Goal: Browse casually: Explore the website without a specific task or goal

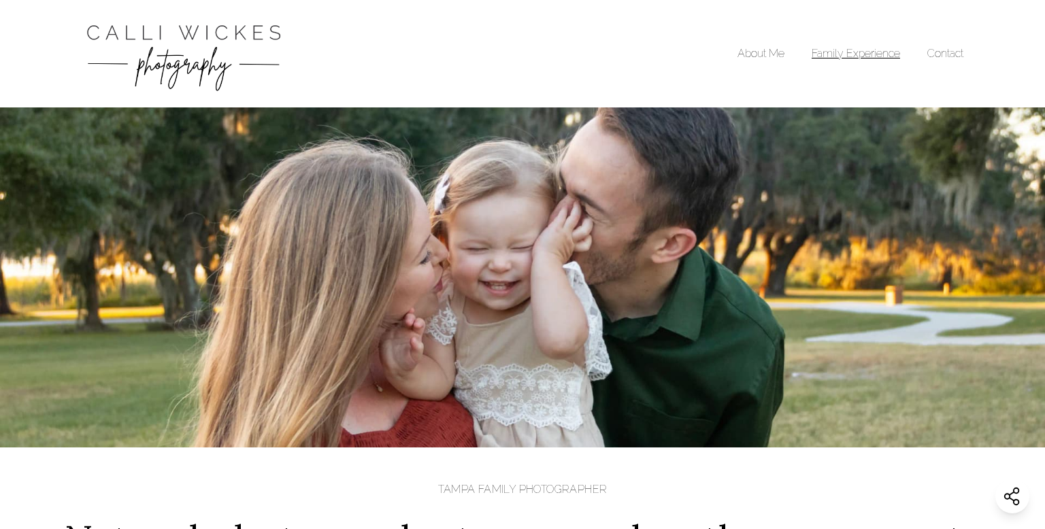
click at [818, 51] on link "Family Experience" at bounding box center [856, 53] width 88 height 13
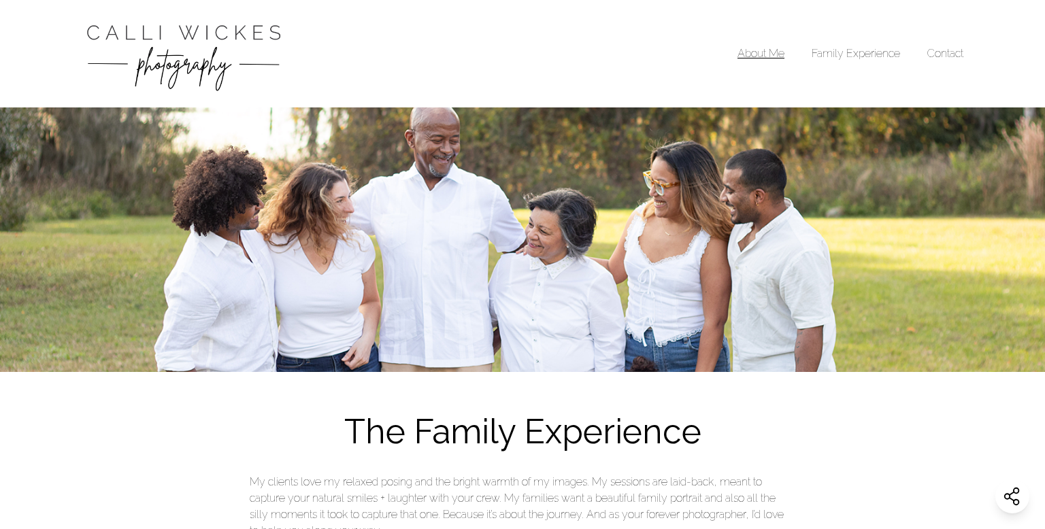
click at [760, 54] on link "About Me" at bounding box center [760, 53] width 47 height 13
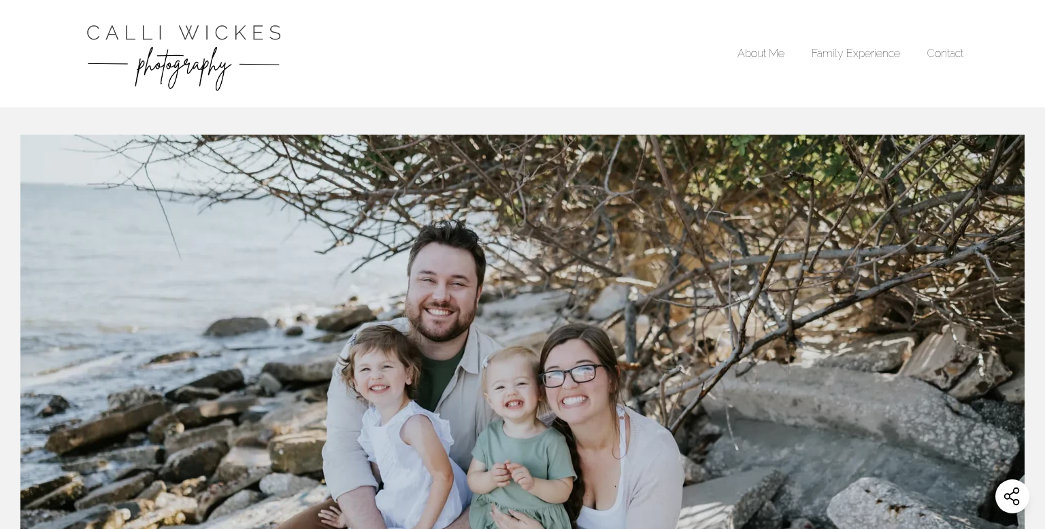
click at [234, 48] on img "Calli Wickes Photography Home Page" at bounding box center [184, 54] width 204 height 80
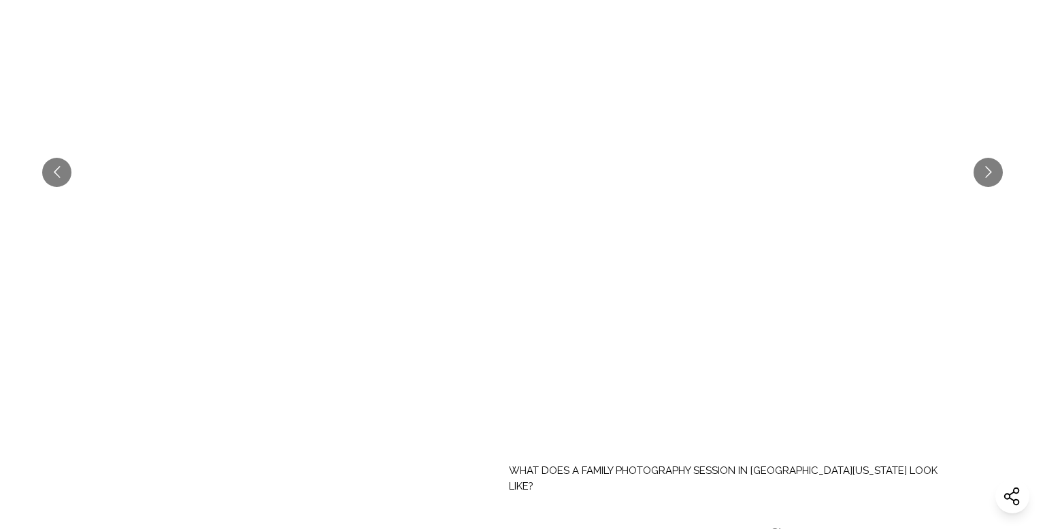
scroll to position [671, 0]
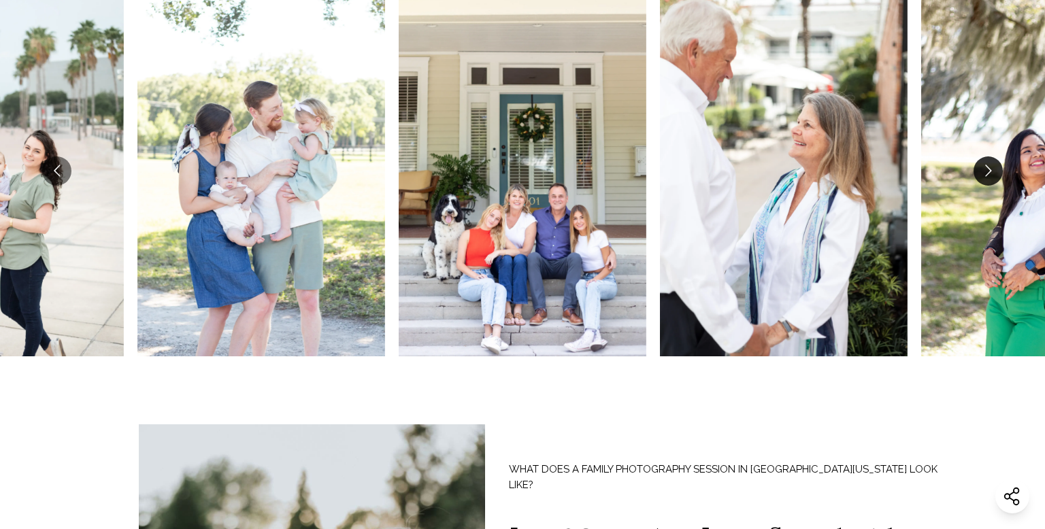
click at [987, 172] on button "Go to next slide" at bounding box center [988, 170] width 29 height 29
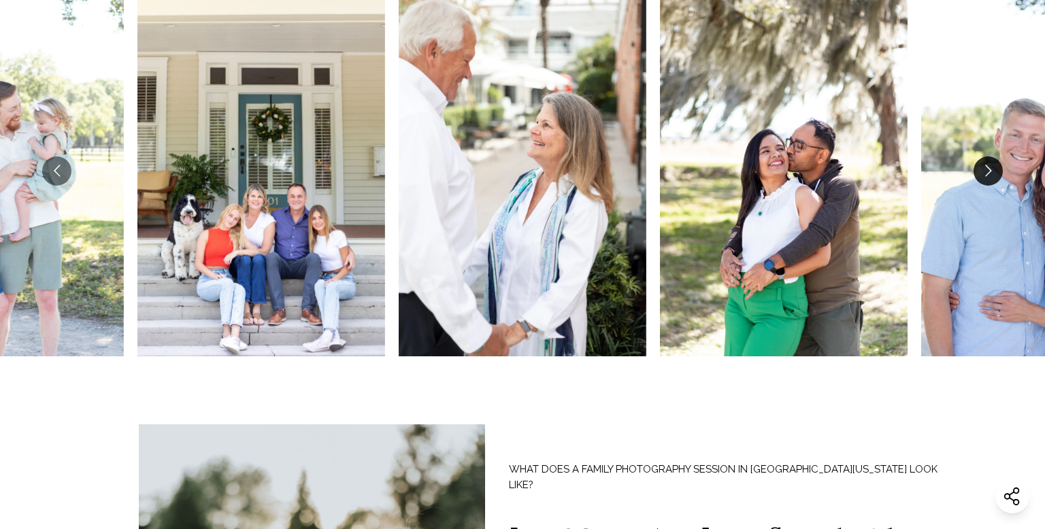
click at [987, 172] on button "Go to next slide" at bounding box center [988, 170] width 29 height 29
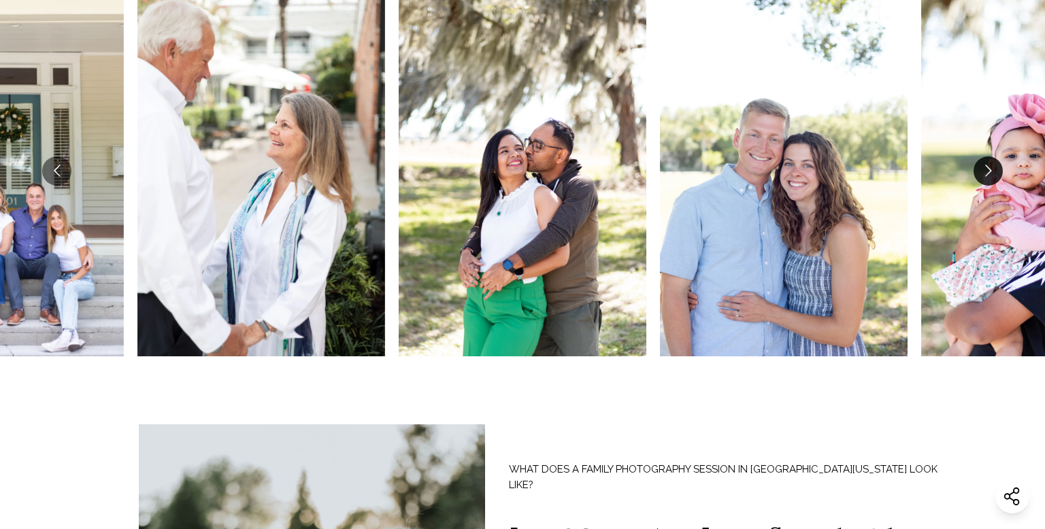
click at [987, 172] on button "Go to next slide" at bounding box center [988, 170] width 29 height 29
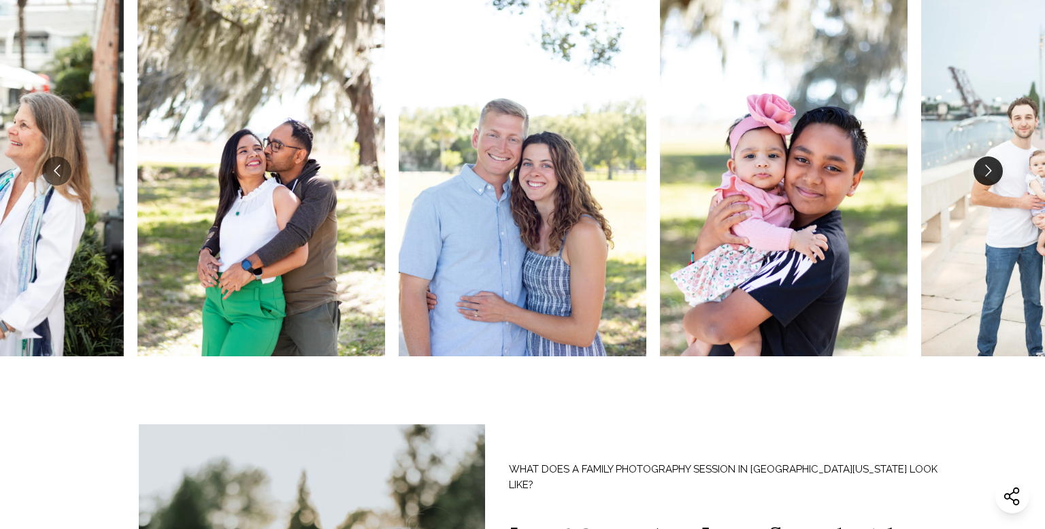
click at [987, 172] on button "Go to next slide" at bounding box center [988, 170] width 29 height 29
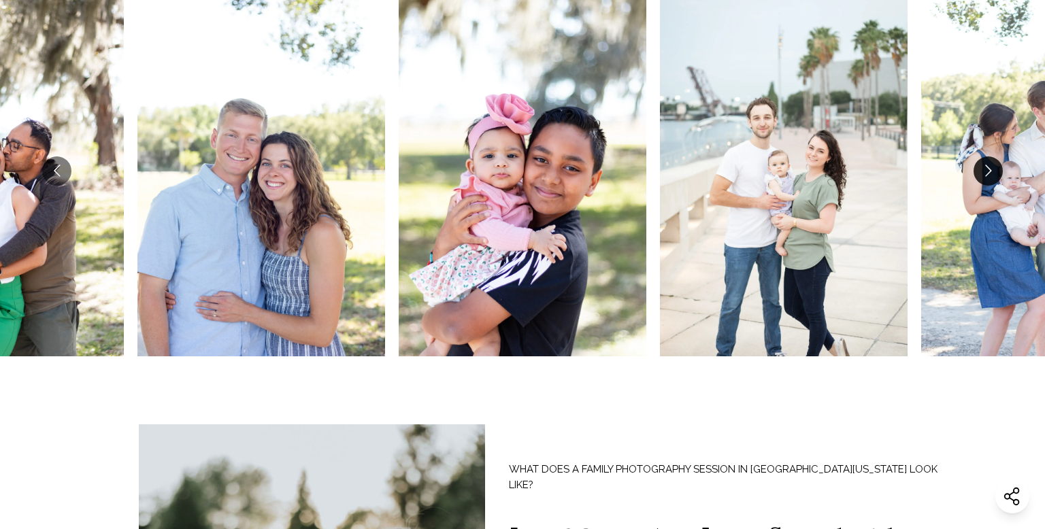
click at [987, 172] on button "Go to next slide" at bounding box center [988, 170] width 29 height 29
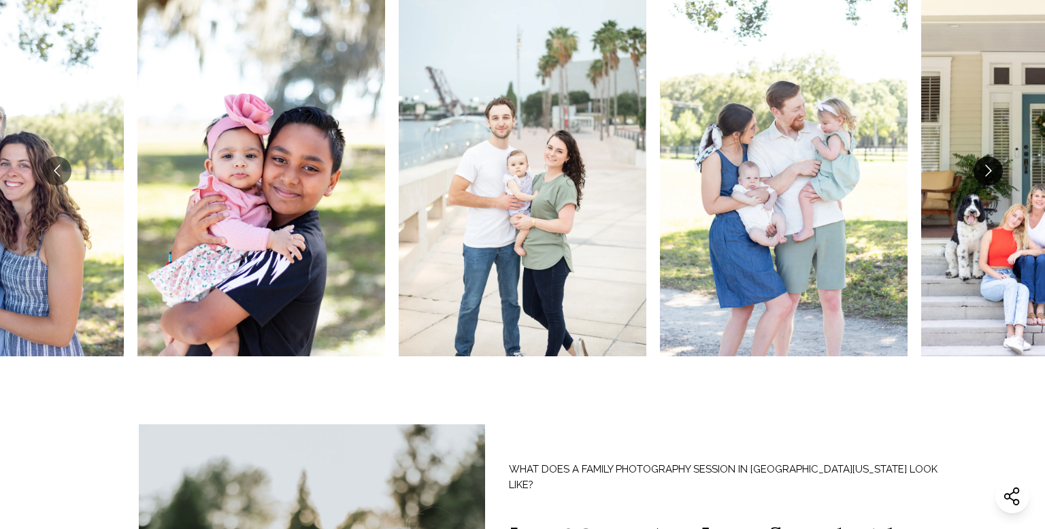
click at [987, 172] on button "Go to next slide" at bounding box center [988, 170] width 29 height 29
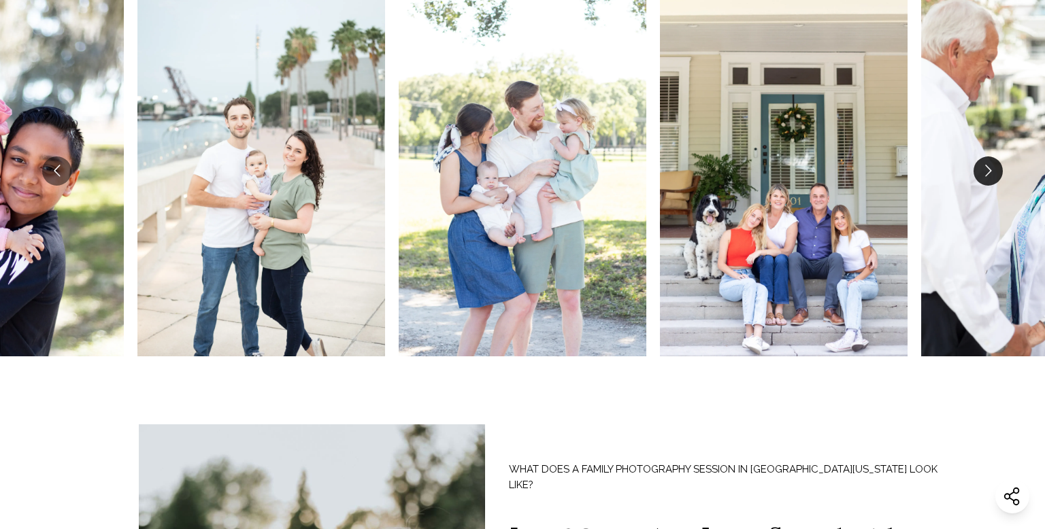
click at [987, 172] on button "Go to next slide" at bounding box center [988, 170] width 29 height 29
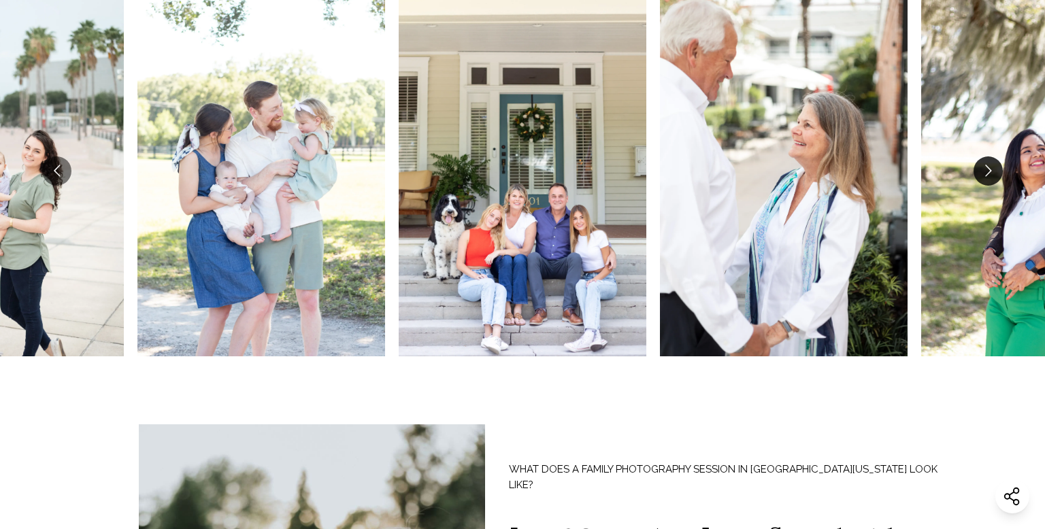
click at [987, 172] on button "Go to next slide" at bounding box center [988, 170] width 29 height 29
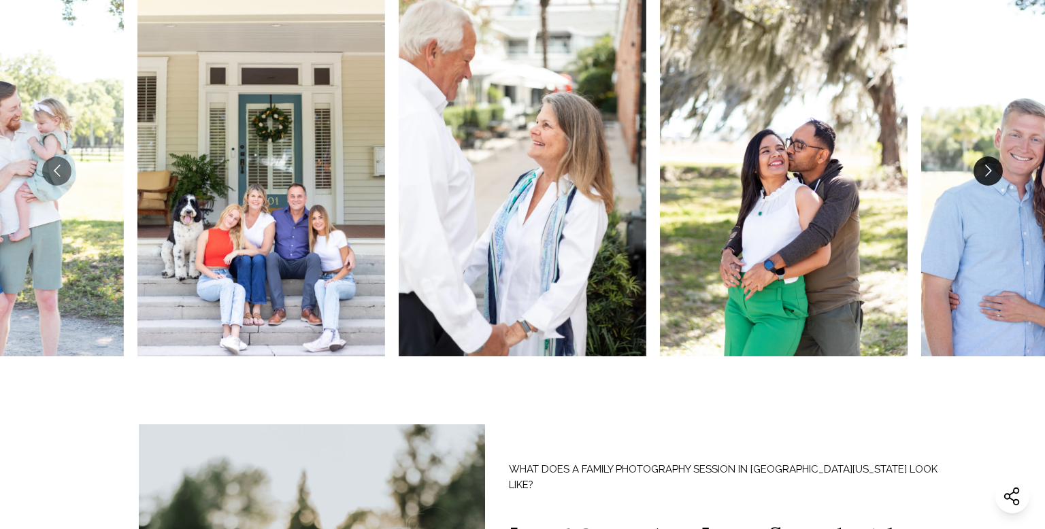
click at [987, 172] on button "Go to next slide" at bounding box center [988, 170] width 29 height 29
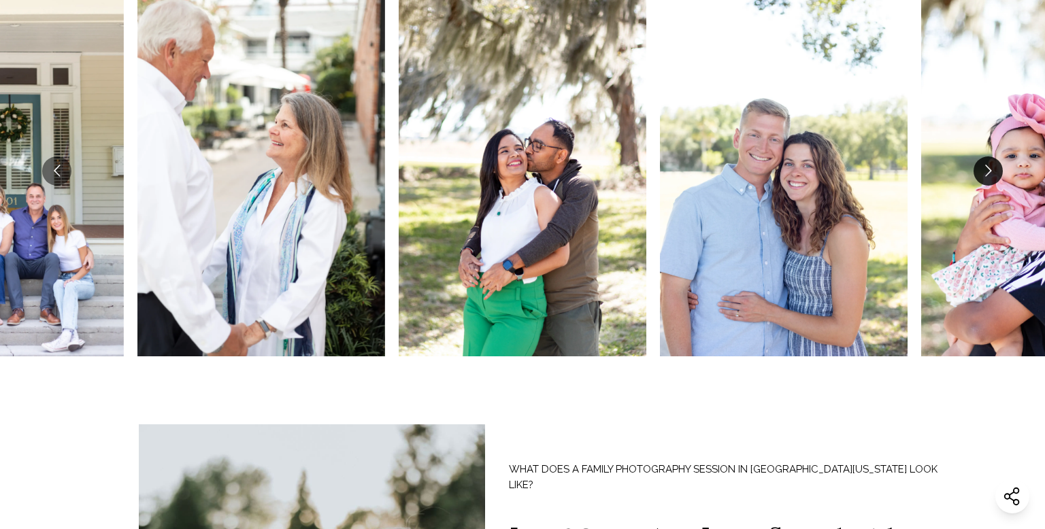
click at [987, 172] on button "Go to next slide" at bounding box center [988, 170] width 29 height 29
